Goal: Information Seeking & Learning: Learn about a topic

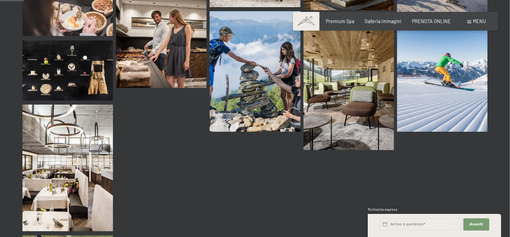
scroll to position [204, 0]
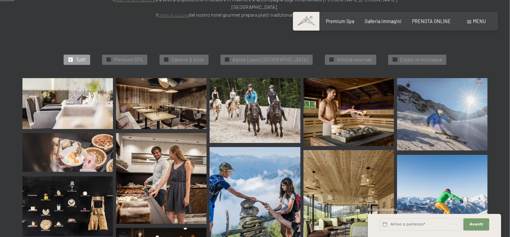
click at [344, 25] on div "Prenotazione Richiesta Premium Spa Galleria immagini PRENOTA ONLINE Menu DE IT …" at bounding box center [395, 21] width 181 height 7
click at [338, 22] on span "Premium Spa" at bounding box center [340, 20] width 28 height 6
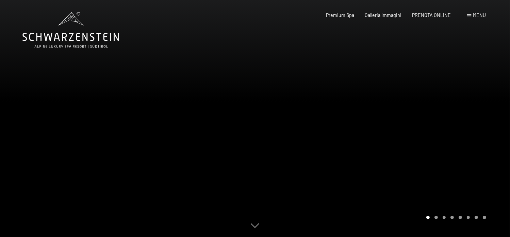
click at [434, 217] on div "Carousel Page 2" at bounding box center [435, 217] width 3 height 3
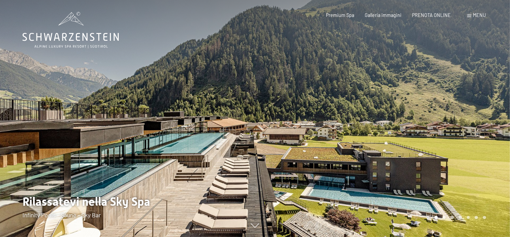
click at [434, 217] on div "Carousel Page 2 (Current Slide)" at bounding box center [435, 217] width 3 height 3
click at [447, 219] on div "Carousel Pagination" at bounding box center [455, 217] width 62 height 3
click at [455, 218] on div "Carousel Pagination" at bounding box center [455, 217] width 62 height 3
click at [460, 218] on div "Carousel Pagination" at bounding box center [455, 217] width 62 height 3
click at [462, 218] on div "Carousel Pagination" at bounding box center [455, 217] width 62 height 3
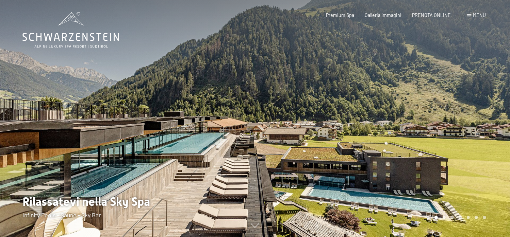
click at [459, 218] on div "Carousel Page 5" at bounding box center [459, 217] width 3 height 3
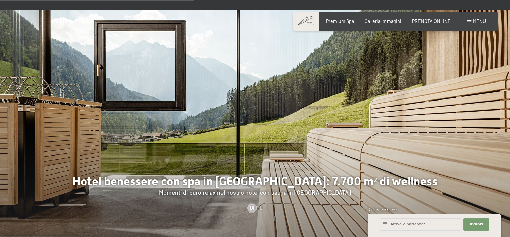
scroll to position [1769, 0]
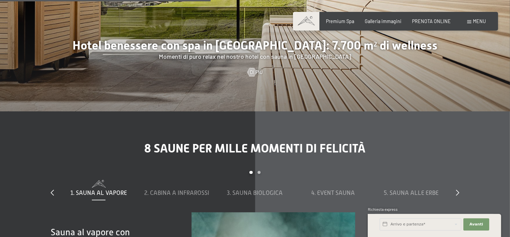
click at [478, 22] on span "Menu" at bounding box center [479, 21] width 13 height 6
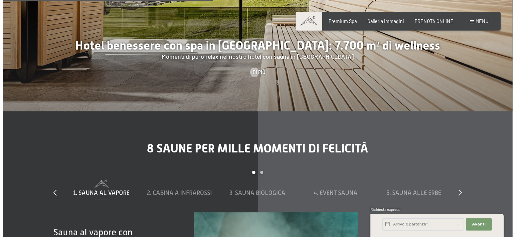
scroll to position [1777, 0]
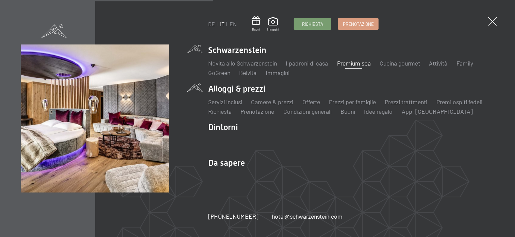
click at [215, 88] on li "Alloggi & prezzi Servizi inclusi Camere & prezzi Lista Offerte Lista Prezzi per…" at bounding box center [351, 99] width 286 height 33
click at [273, 104] on li "Camere & prezzi Lista" at bounding box center [272, 102] width 42 height 9
click at [269, 102] on link "Camere & prezzi" at bounding box center [272, 101] width 42 height 7
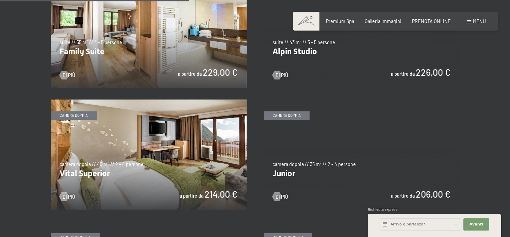
scroll to position [850, 0]
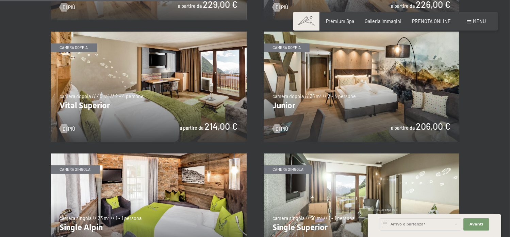
click at [283, 105] on img at bounding box center [362, 87] width 196 height 110
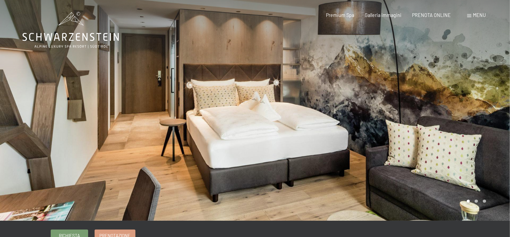
click at [476, 202] on div at bounding box center [382, 110] width 255 height 221
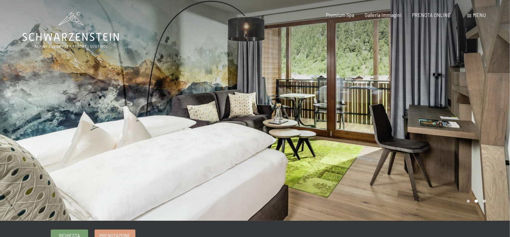
click at [483, 203] on div at bounding box center [382, 110] width 255 height 221
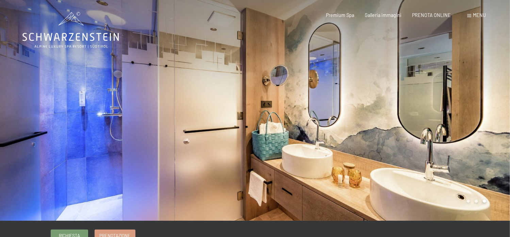
click at [484, 202] on div at bounding box center [382, 110] width 255 height 221
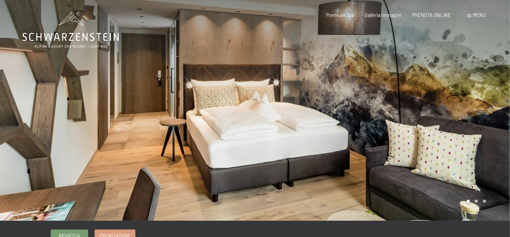
click at [484, 202] on div at bounding box center [382, 110] width 255 height 221
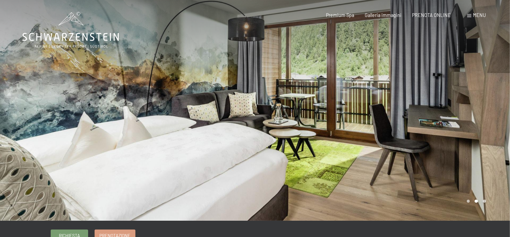
click at [488, 202] on div at bounding box center [382, 110] width 255 height 221
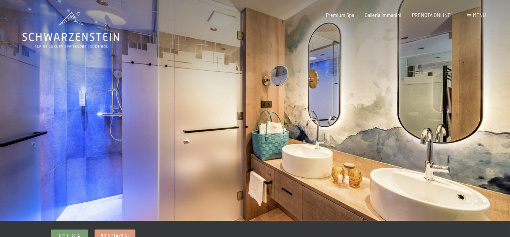
drag, startPoint x: 286, startPoint y: 139, endPoint x: 385, endPoint y: 158, distance: 100.5
click at [385, 158] on div at bounding box center [382, 110] width 255 height 221
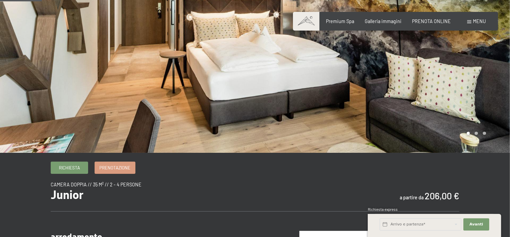
scroll to position [204, 0]
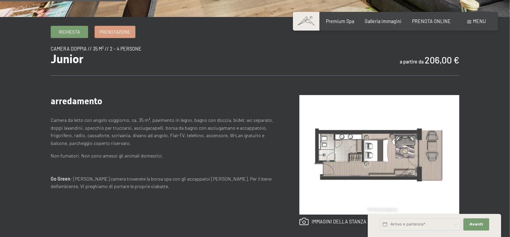
click at [355, 144] on img at bounding box center [379, 155] width 160 height 120
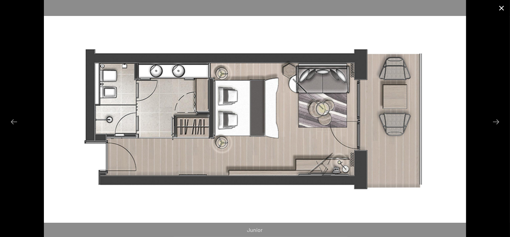
click at [502, 6] on button "Close gallery" at bounding box center [501, 8] width 17 height 16
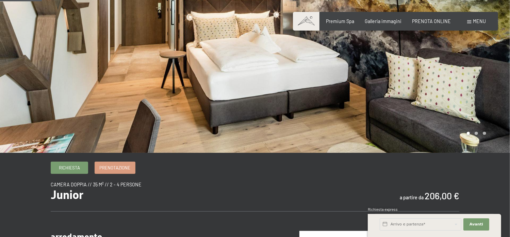
scroll to position [0, 0]
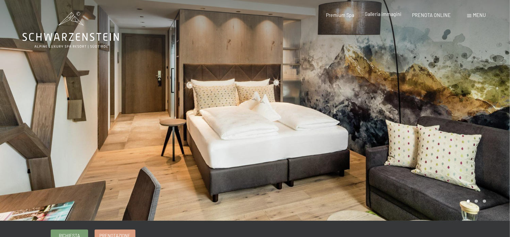
click at [384, 17] on span "Galleria immagini" at bounding box center [383, 14] width 37 height 6
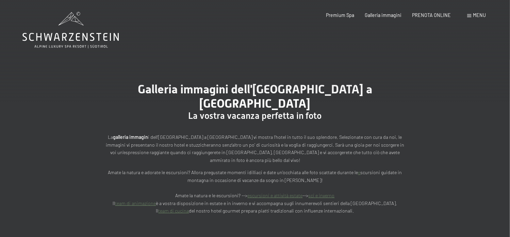
click at [474, 13] on span "Menu" at bounding box center [479, 15] width 13 height 6
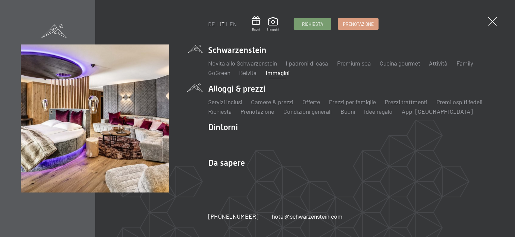
click at [261, 88] on li "Alloggi & prezzi Servizi inclusi Camere & prezzi Lista Offerte Lista Prezzi per…" at bounding box center [351, 99] width 286 height 33
click at [268, 98] on link "Camere & prezzi" at bounding box center [272, 101] width 42 height 7
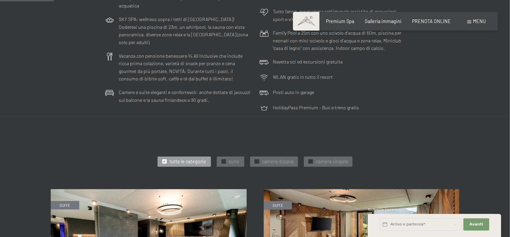
scroll to position [306, 0]
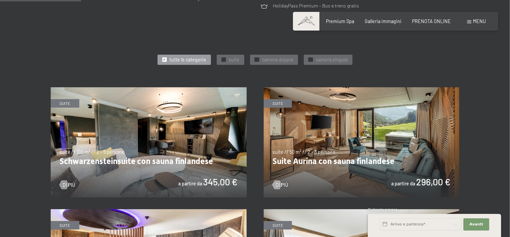
click at [215, 165] on img at bounding box center [149, 142] width 196 height 110
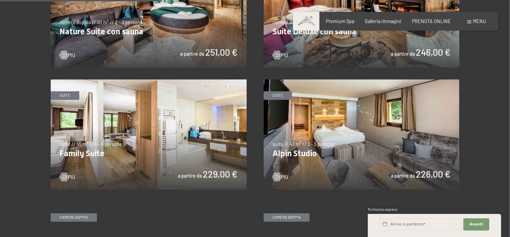
scroll to position [612, 0]
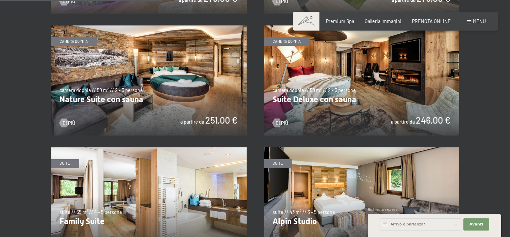
click at [329, 99] on img at bounding box center [362, 81] width 196 height 110
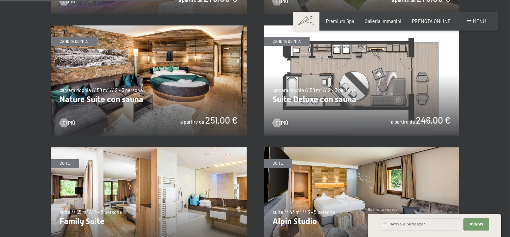
click at [327, 100] on img at bounding box center [362, 81] width 196 height 110
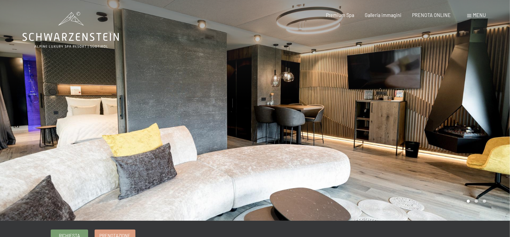
click at [476, 203] on div at bounding box center [382, 110] width 255 height 221
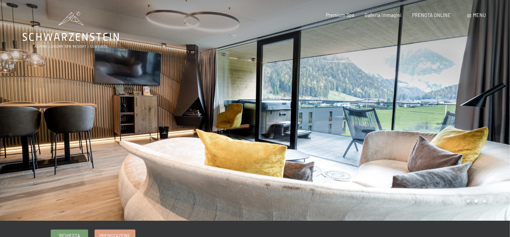
click at [487, 204] on div at bounding box center [382, 110] width 255 height 221
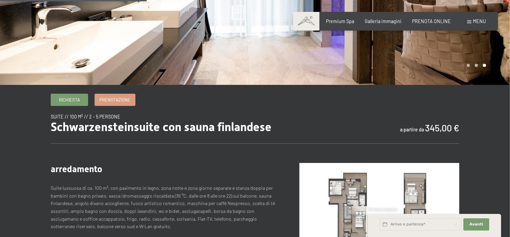
scroll to position [272, 0]
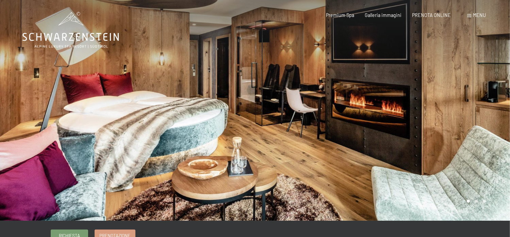
click at [476, 204] on div at bounding box center [382, 110] width 255 height 221
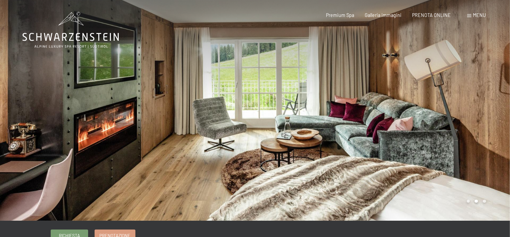
click at [474, 202] on div at bounding box center [382, 110] width 255 height 221
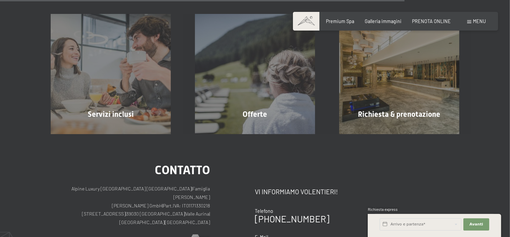
scroll to position [510, 0]
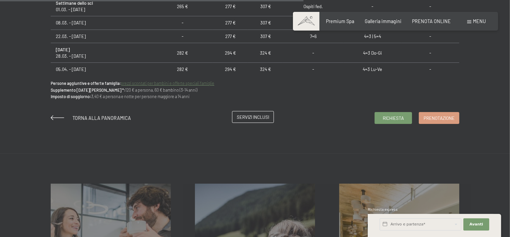
click at [251, 119] on span "Servizi inclusi" at bounding box center [253, 117] width 32 height 6
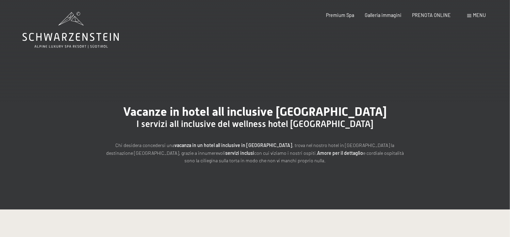
click at [467, 18] on div "Menu" at bounding box center [476, 15] width 19 height 7
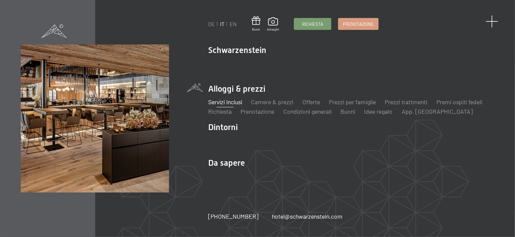
click at [489, 23] on span at bounding box center [492, 21] width 13 height 13
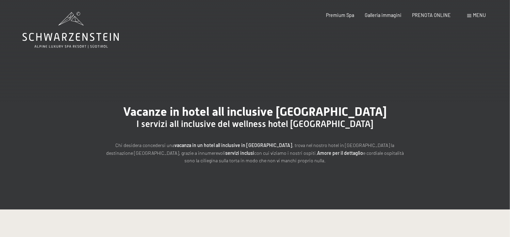
click at [471, 18] on div "Menu" at bounding box center [476, 15] width 19 height 7
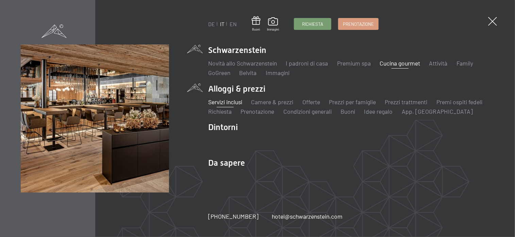
click at [395, 60] on link "Cucina gourmet" at bounding box center [400, 63] width 40 height 7
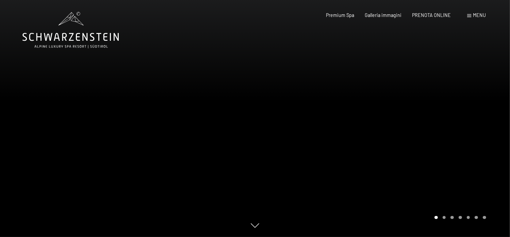
click at [443, 218] on div "Carousel Page 2" at bounding box center [443, 217] width 3 height 3
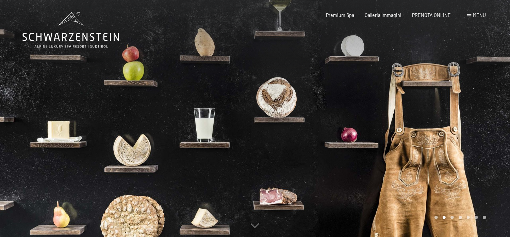
click at [458, 218] on div "Carousel Pagination" at bounding box center [459, 217] width 54 height 3
click at [459, 217] on div "Carousel Page 4" at bounding box center [459, 217] width 3 height 3
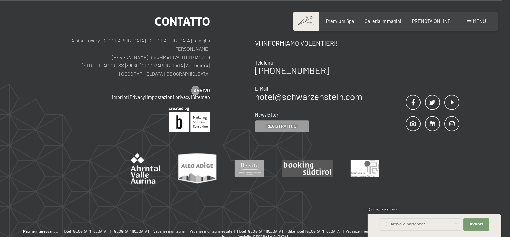
scroll to position [1832, 0]
